Goal: Information Seeking & Learning: Learn about a topic

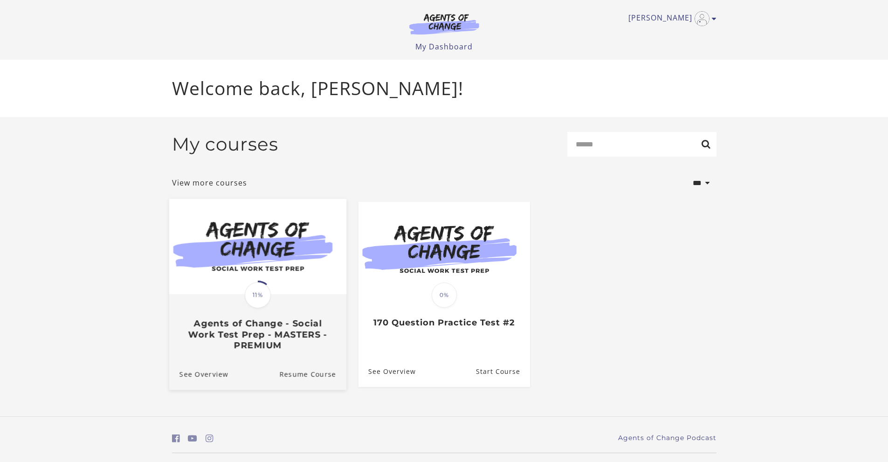
click at [260, 294] on span "11%" at bounding box center [258, 295] width 26 height 26
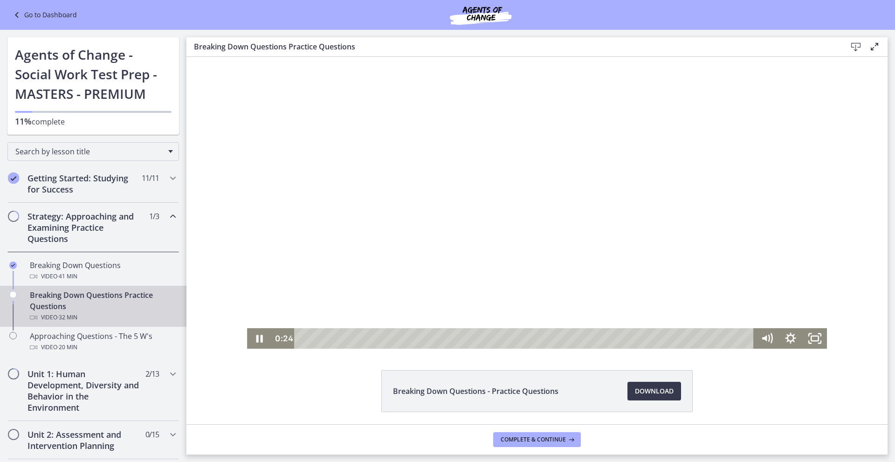
click at [473, 230] on div at bounding box center [537, 203] width 580 height 292
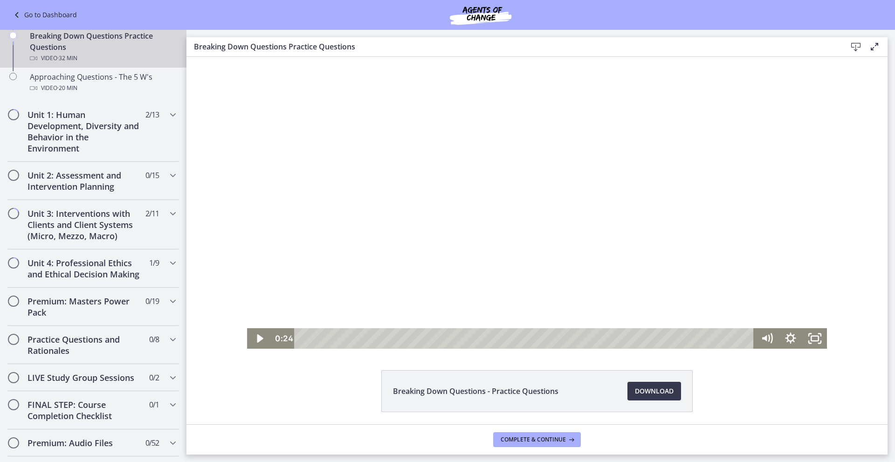
scroll to position [262, 0]
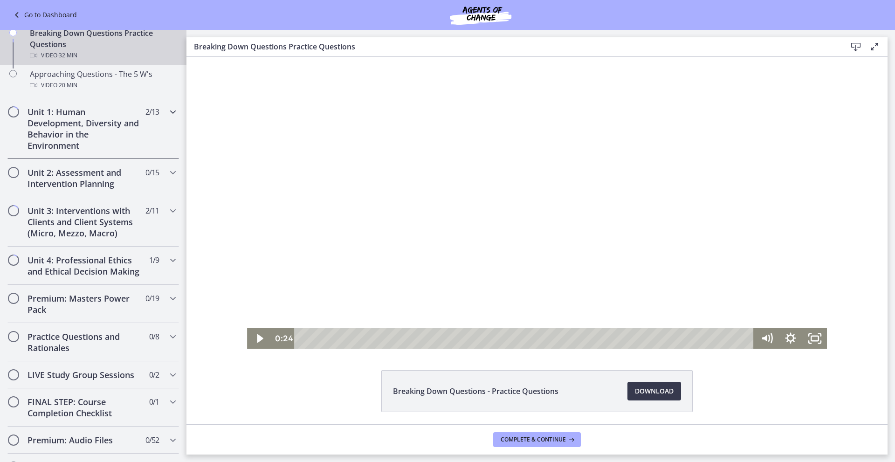
click at [146, 152] on div "Unit 1: Human Development, Diversity and Behavior in the Environment 2 / 13 Com…" at bounding box center [92, 128] width 171 height 61
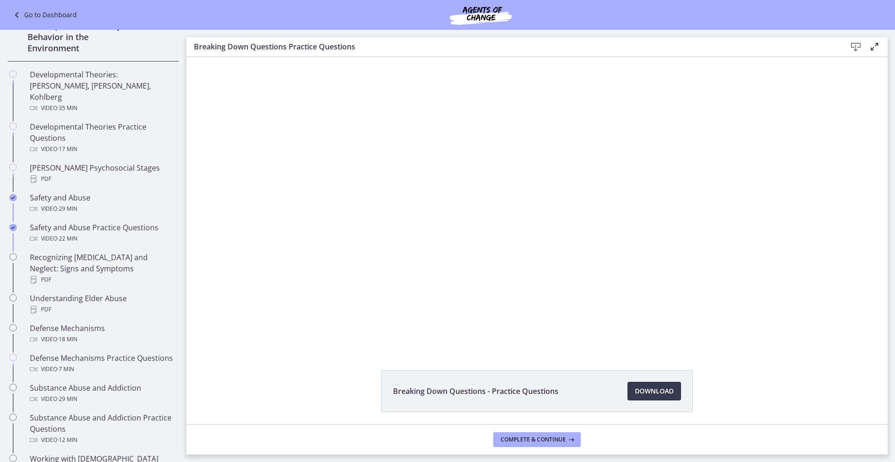
scroll to position [248, 0]
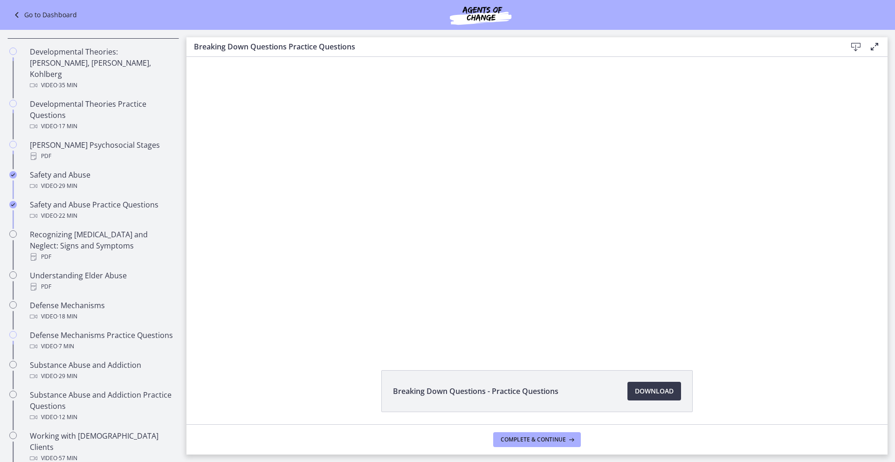
drag, startPoint x: 184, startPoint y: 176, endPoint x: 44, endPoint y: 149, distance: 142.7
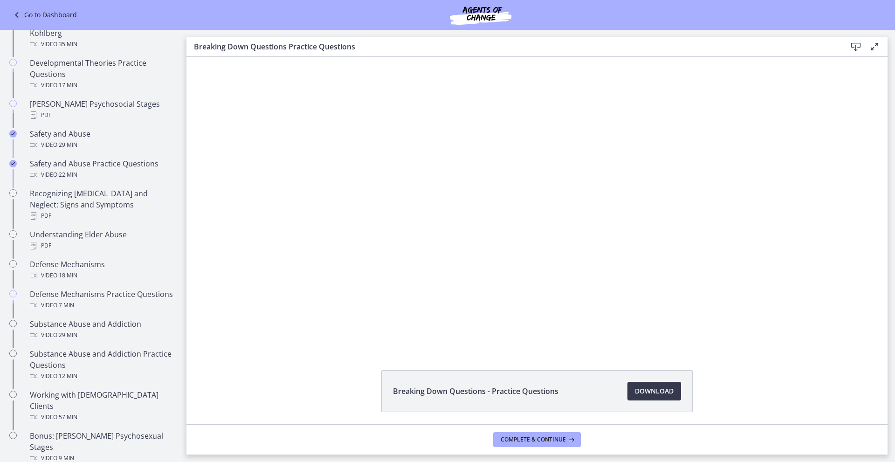
scroll to position [322, 0]
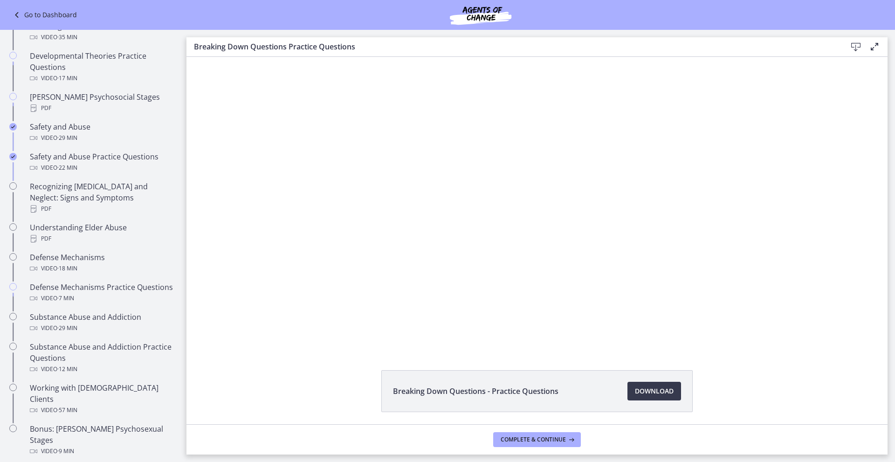
drag, startPoint x: 183, startPoint y: 178, endPoint x: 2, endPoint y: 137, distance: 185.7
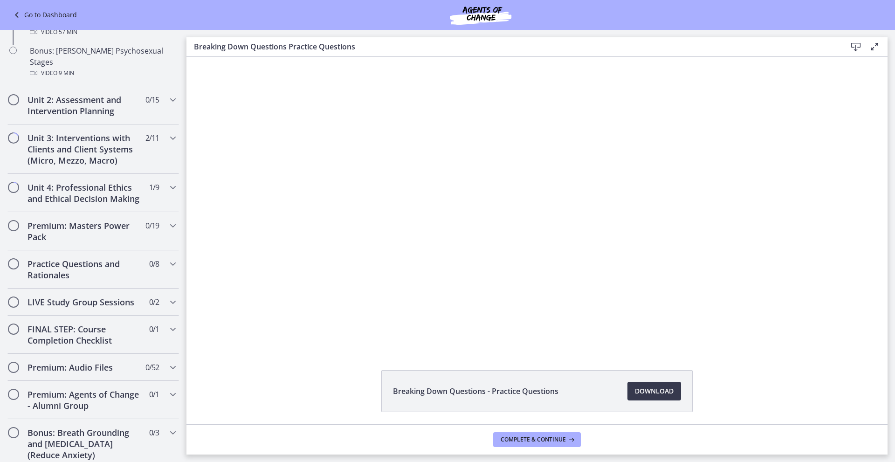
scroll to position [668, 0]
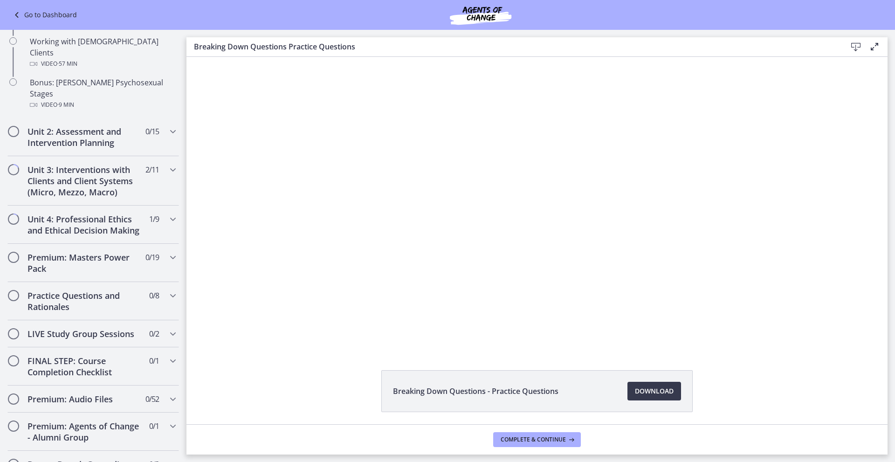
drag, startPoint x: 183, startPoint y: 197, endPoint x: 56, endPoint y: 251, distance: 137.2
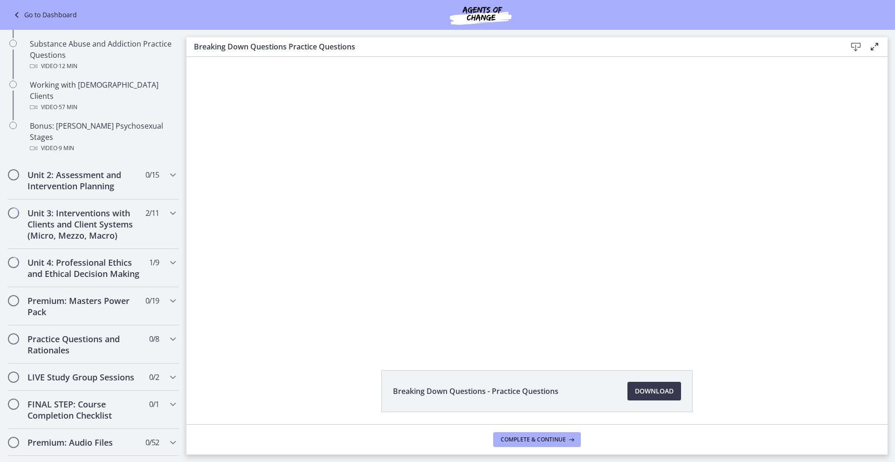
scroll to position [631, 0]
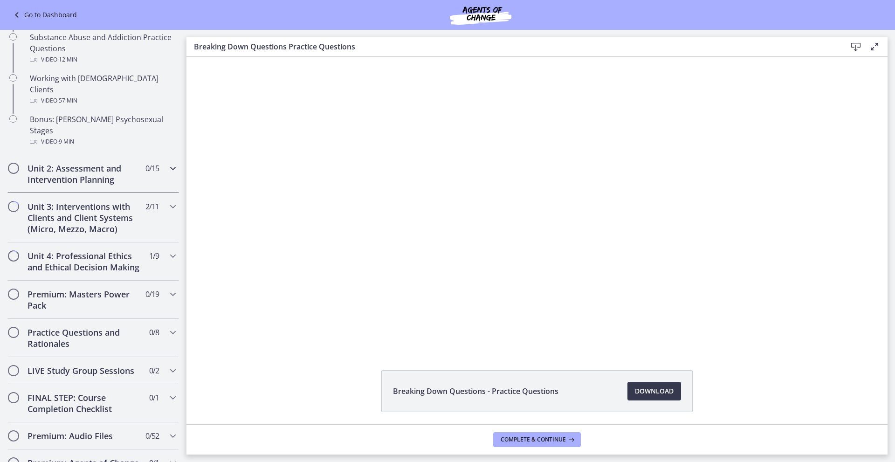
click at [138, 157] on div "Unit 2: Assessment and Intervention Planning 0 / 15 Completed" at bounding box center [92, 174] width 171 height 38
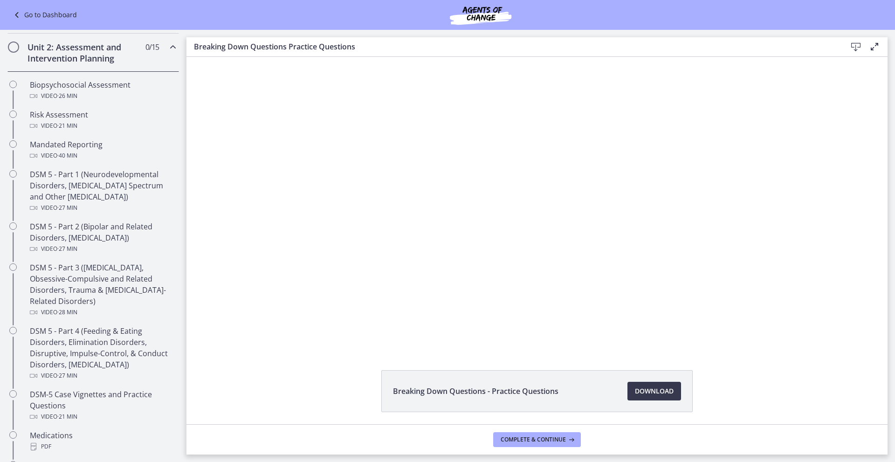
scroll to position [299, 0]
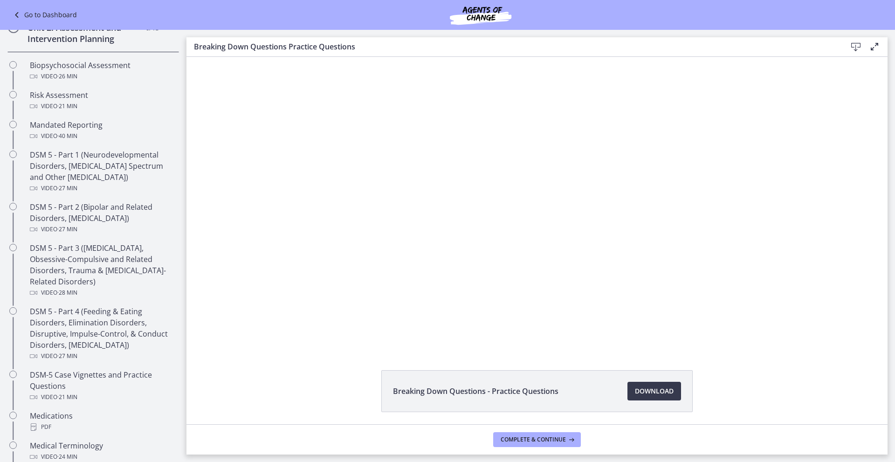
drag, startPoint x: 182, startPoint y: 279, endPoint x: 22, endPoint y: 118, distance: 226.7
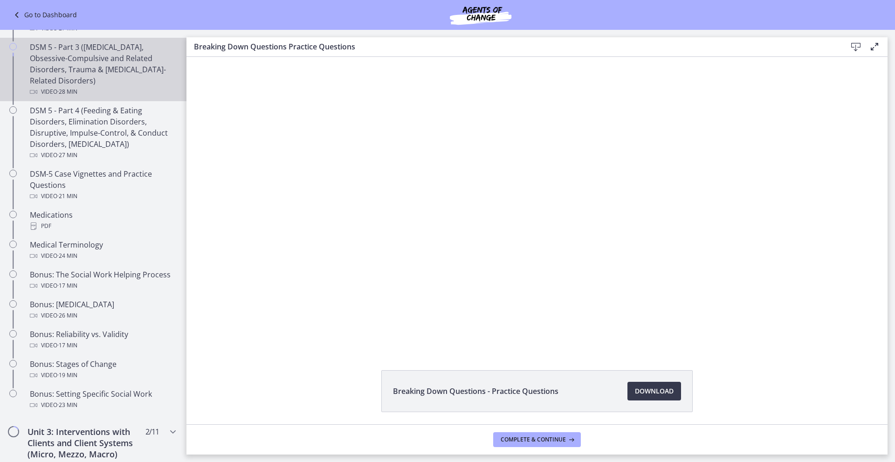
scroll to position [532, 0]
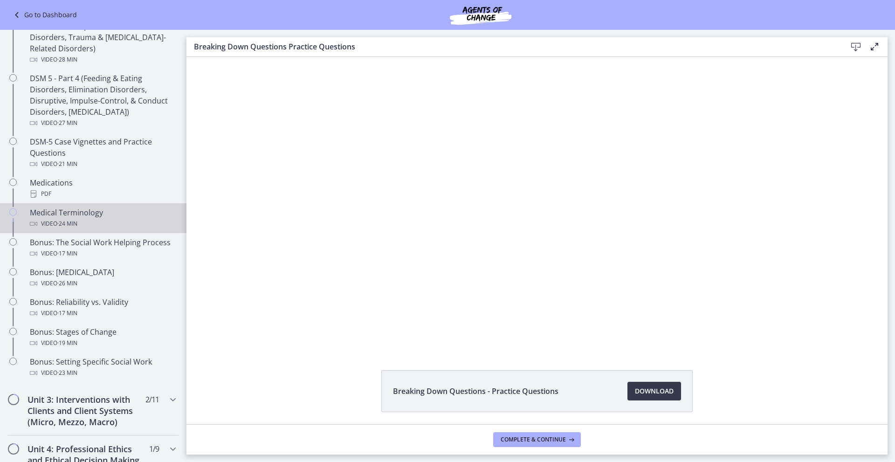
click at [62, 217] on div "Medical Terminology Video · 24 min" at bounding box center [102, 218] width 145 height 22
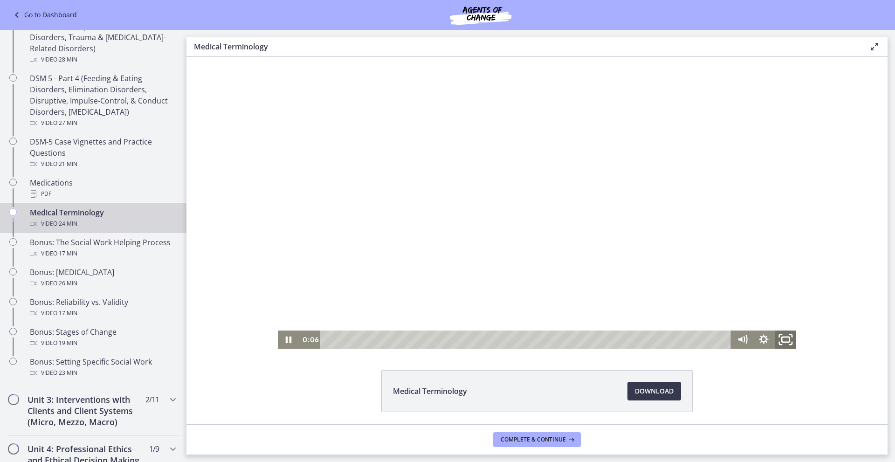
click at [781, 341] on icon "Fullscreen" at bounding box center [785, 339] width 26 height 22
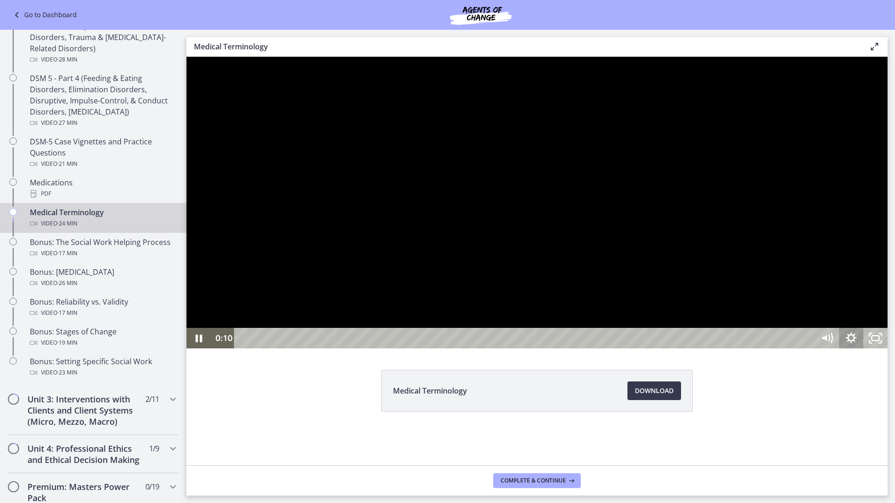
click at [863, 349] on icon "Show settings menu" at bounding box center [851, 338] width 24 height 21
click at [881, 308] on span "1x" at bounding box center [866, 297] width 30 height 21
click at [887, 246] on label "1.25x" at bounding box center [850, 235] width 73 height 21
click at [256, 349] on div at bounding box center [536, 203] width 701 height 292
click at [259, 349] on div at bounding box center [536, 203] width 701 height 292
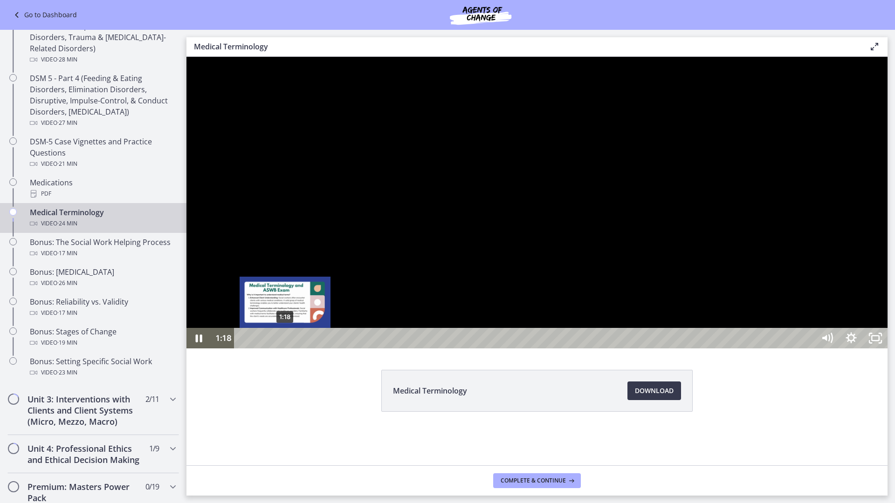
click at [285, 349] on div "1:18" at bounding box center [525, 338] width 565 height 21
click at [295, 349] on div "1:36" at bounding box center [525, 338] width 565 height 21
click at [303, 349] on div "1:52" at bounding box center [525, 338] width 565 height 21
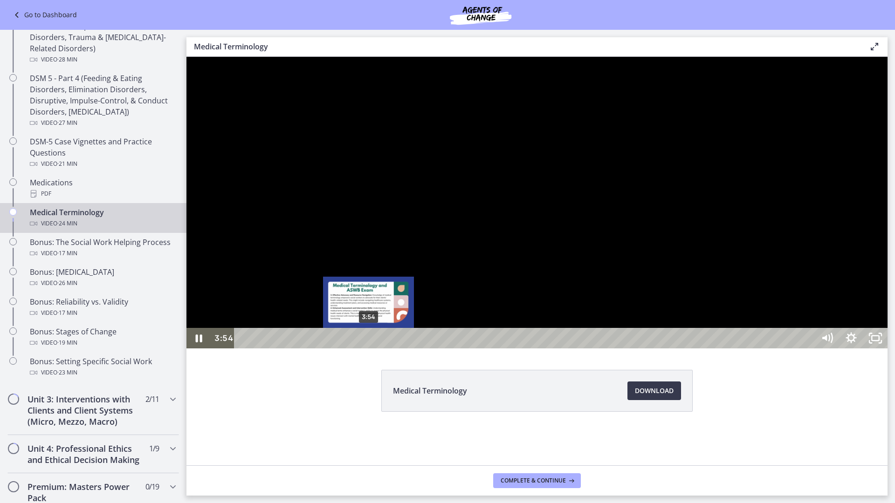
click at [369, 349] on div "3:54" at bounding box center [525, 338] width 565 height 21
click at [389, 349] on div "4:32" at bounding box center [525, 338] width 565 height 21
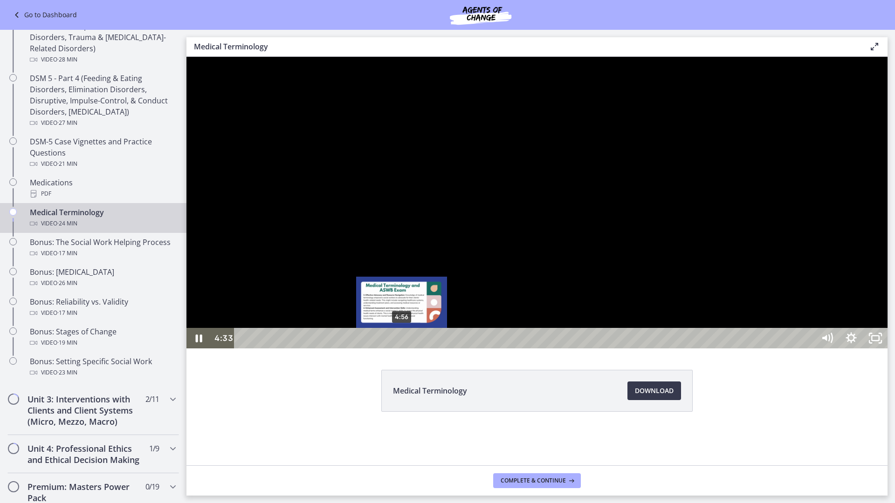
click at [402, 349] on div "4:56" at bounding box center [525, 338] width 565 height 21
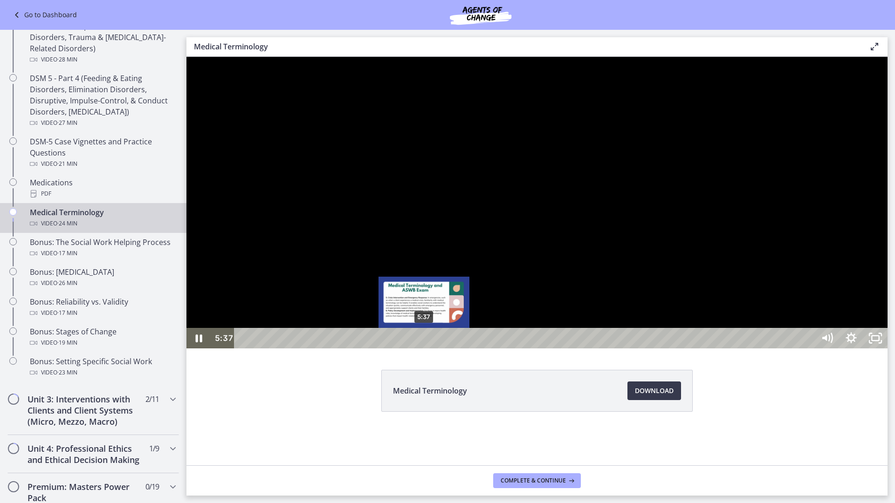
click at [424, 349] on div "5:37" at bounding box center [525, 338] width 565 height 21
click at [440, 349] on div "6:07" at bounding box center [525, 338] width 565 height 21
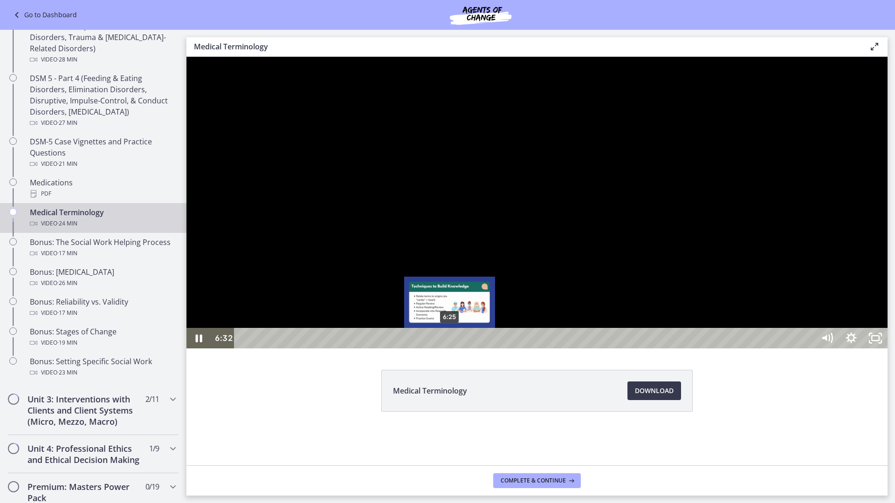
click at [447, 349] on div "6:25" at bounding box center [525, 338] width 565 height 21
drag, startPoint x: 529, startPoint y: 264, endPoint x: 522, endPoint y: 263, distance: 7.1
click at [526, 263] on div at bounding box center [536, 203] width 701 height 292
click at [628, 349] on div at bounding box center [536, 203] width 701 height 292
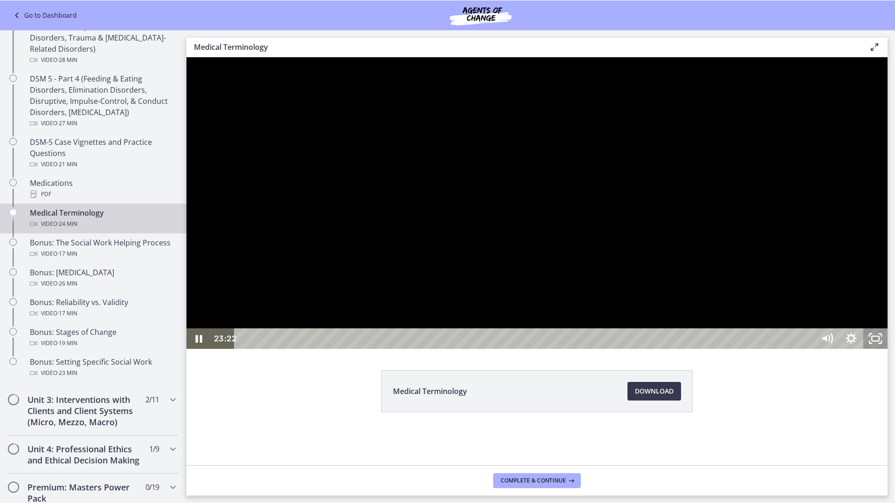
drag, startPoint x: 1065, startPoint y: 512, endPoint x: 1065, endPoint y: 552, distance: 40.5
click at [879, 341] on rect "Unfullscreen" at bounding box center [874, 338] width 7 height 5
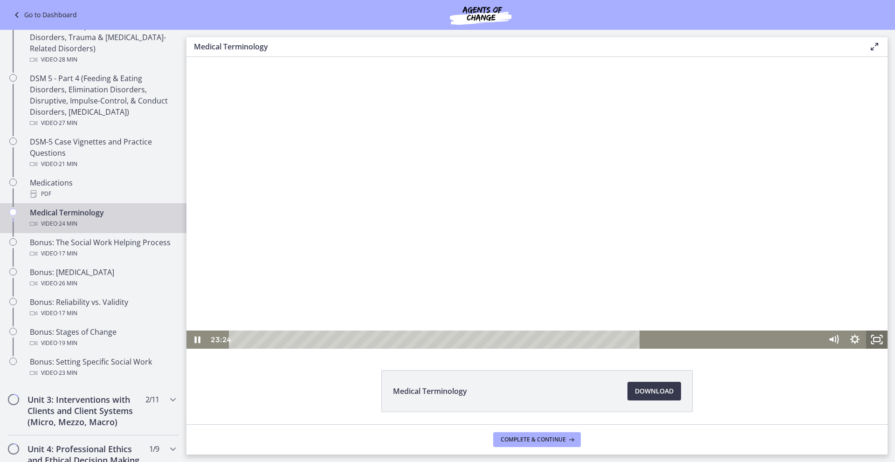
scroll to position [33, 0]
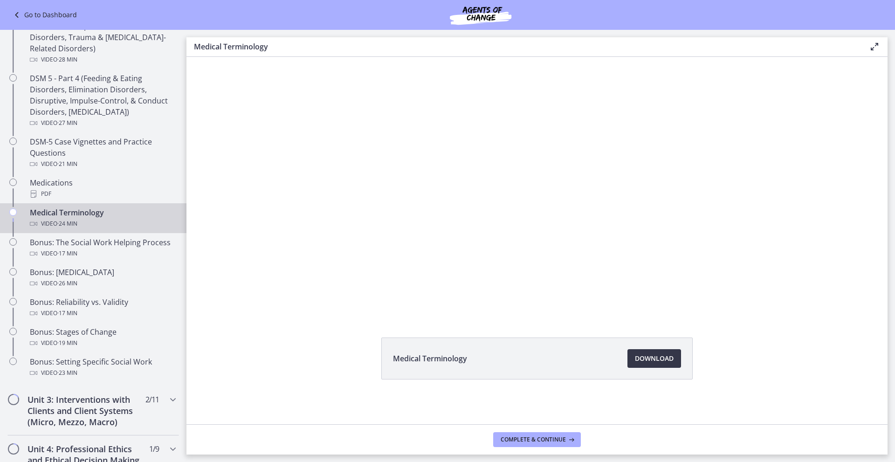
click at [642, 357] on span "Download Opens in a new window" at bounding box center [654, 358] width 39 height 11
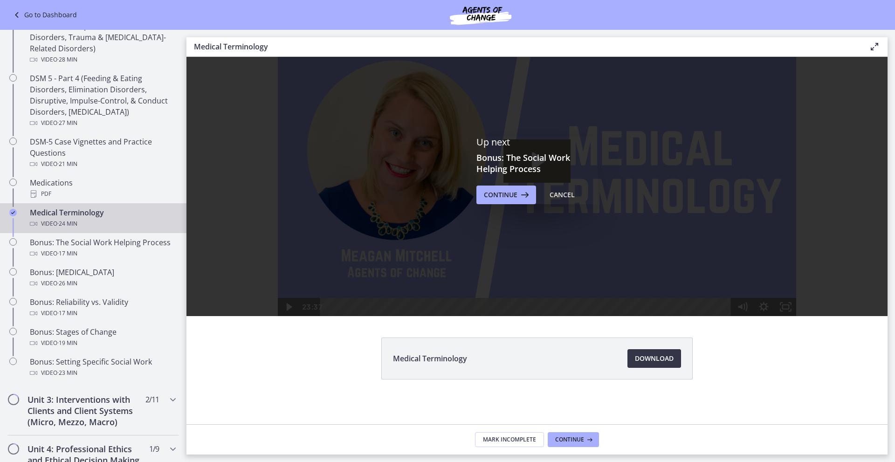
scroll to position [898, 0]
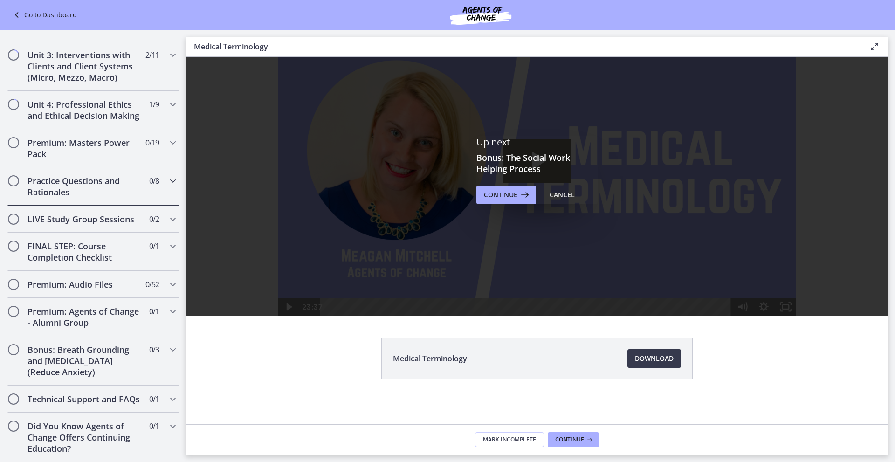
click at [147, 185] on div "Practice Questions and Rationales 0 / 8 Completed" at bounding box center [92, 186] width 171 height 38
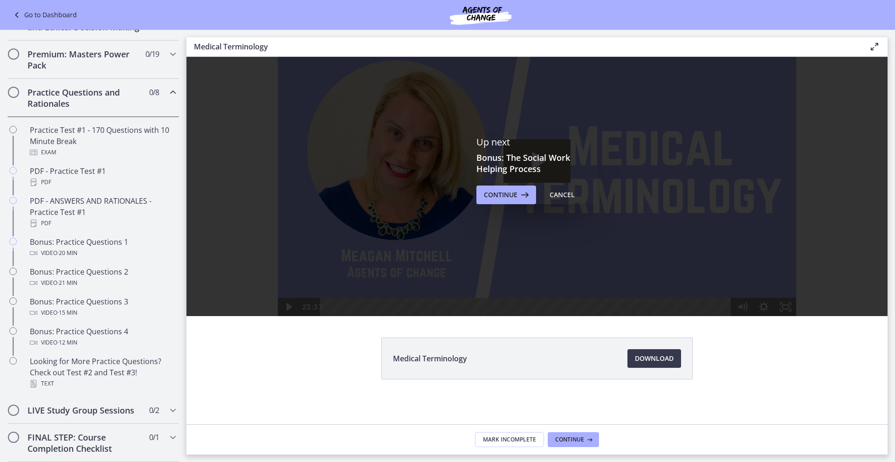
scroll to position [419, 0]
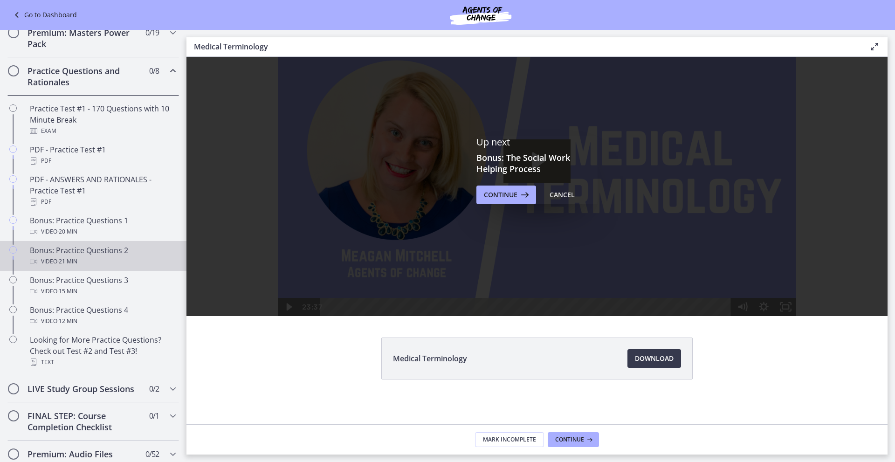
click at [130, 267] on div "Video · 21 min" at bounding box center [102, 261] width 145 height 11
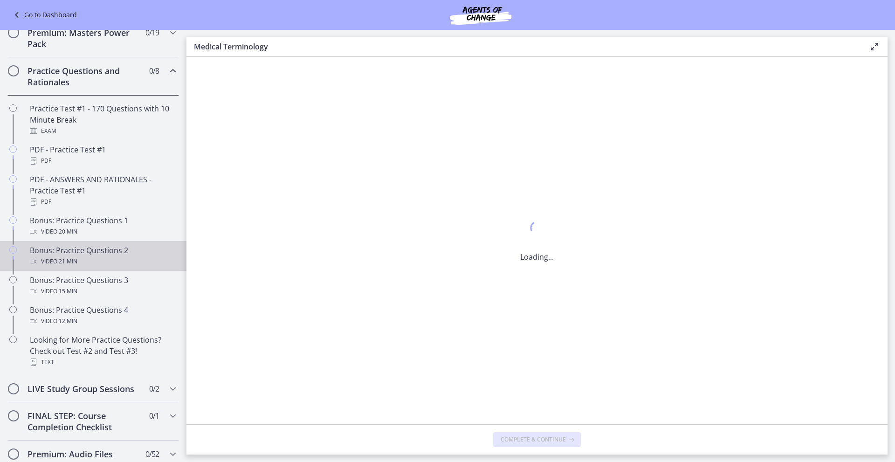
scroll to position [0, 0]
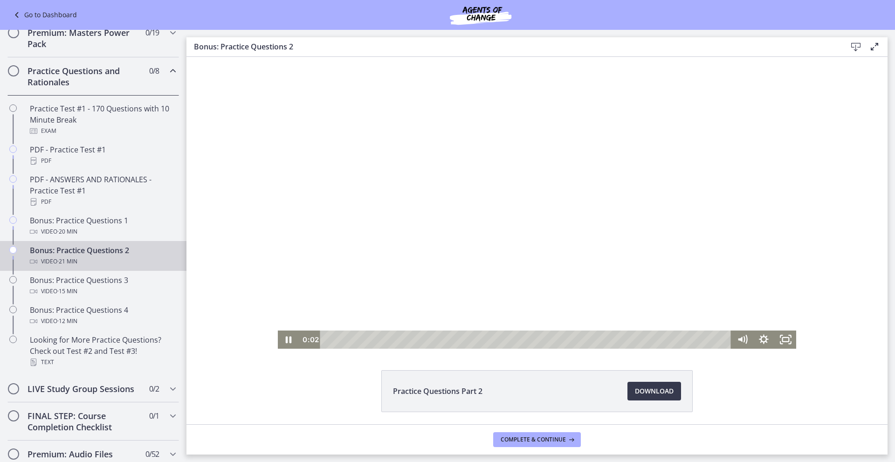
click at [450, 254] on div at bounding box center [537, 203] width 519 height 292
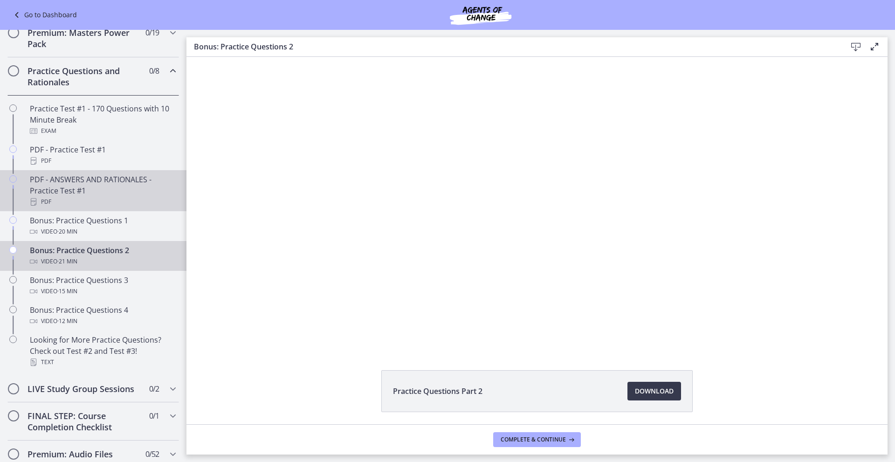
click at [121, 201] on div "PDF - ANSWERS AND RATIONALES - Practice Test #1 PDF" at bounding box center [102, 191] width 145 height 34
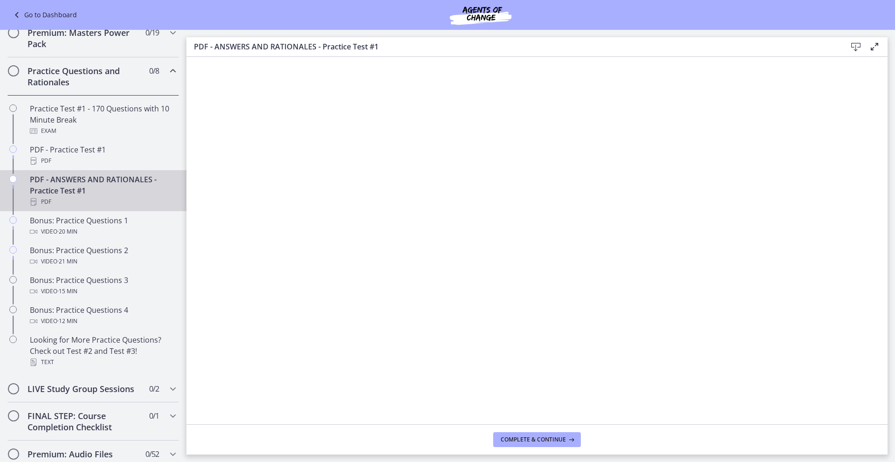
click at [14, 15] on icon at bounding box center [17, 14] width 13 height 11
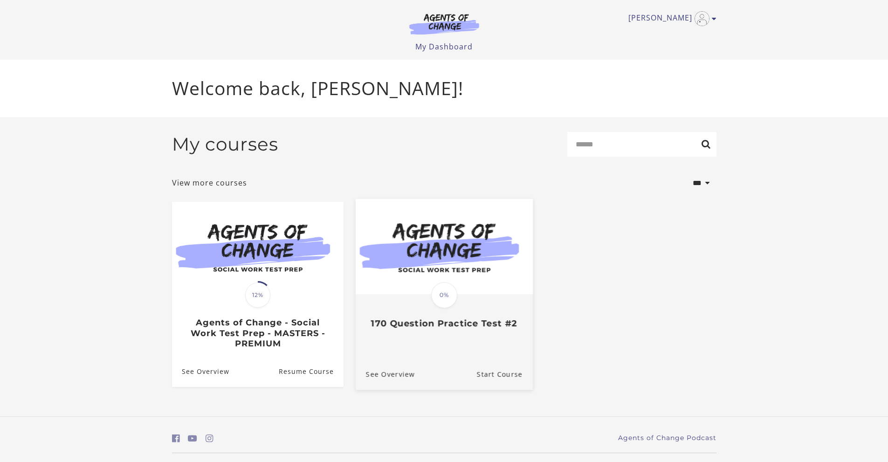
click at [454, 257] on img at bounding box center [443, 246] width 177 height 96
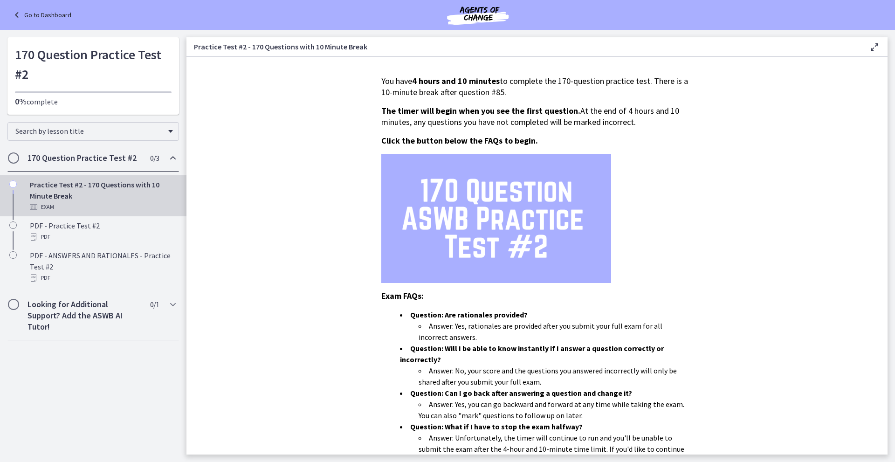
scroll to position [194, 0]
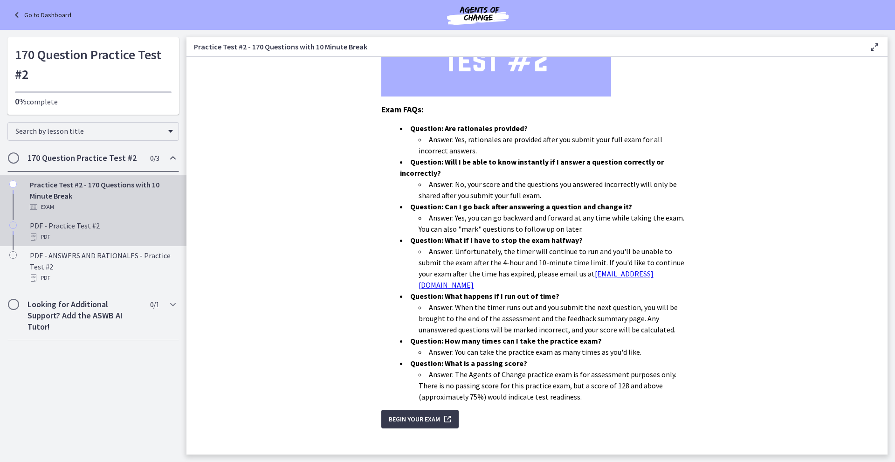
click at [121, 237] on div "PDF" at bounding box center [102, 236] width 145 height 11
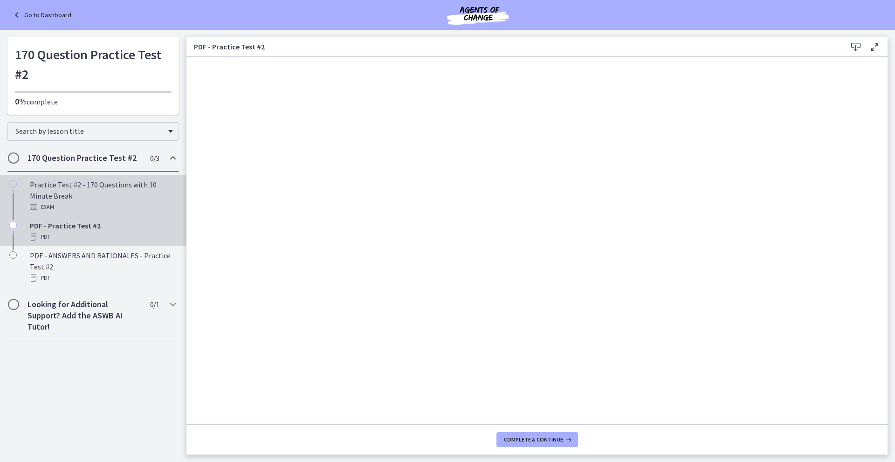
click at [70, 199] on div "Practice Test #2 - 170 Questions with 10 Minute Break Exam" at bounding box center [102, 196] width 145 height 34
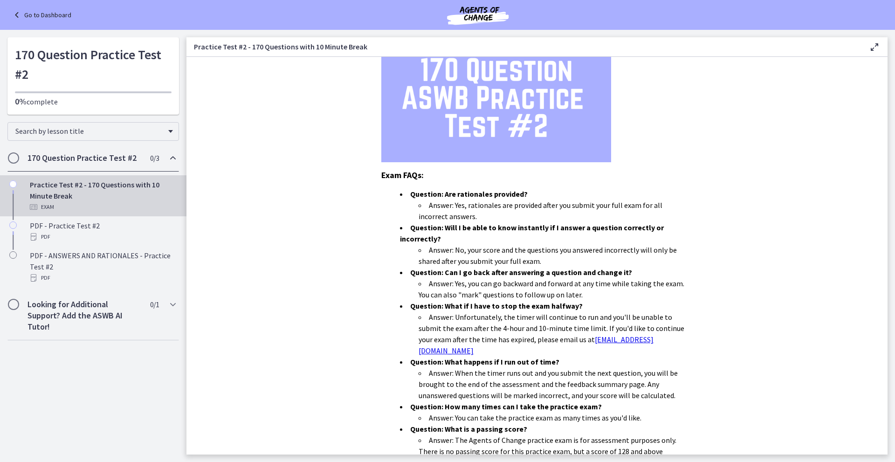
scroll to position [194, 0]
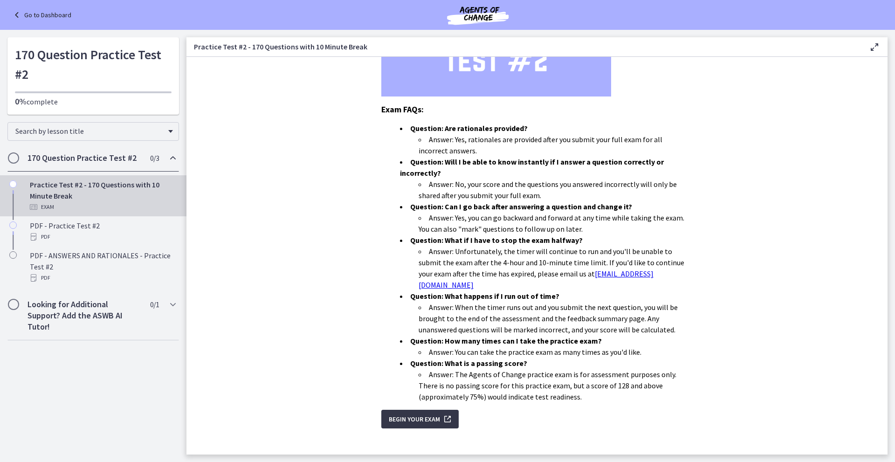
click at [431, 413] on span "Begin Your Exam" at bounding box center [414, 418] width 51 height 11
